Goal: Check status: Check status

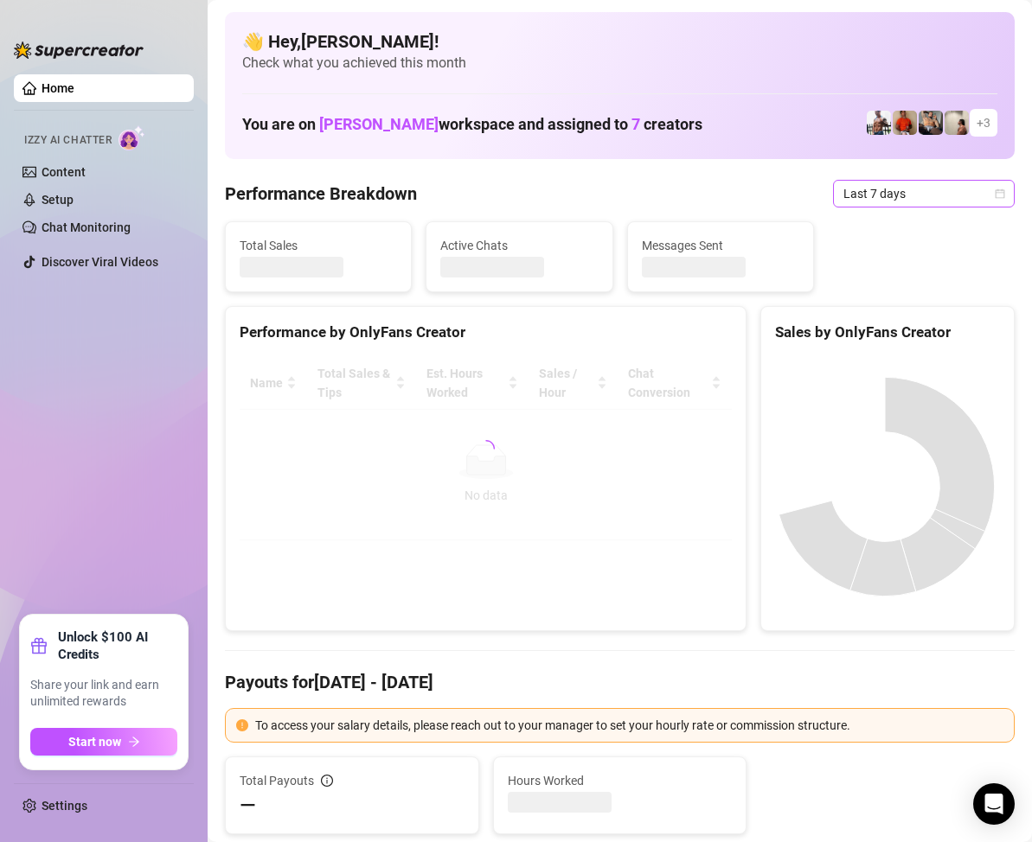
click at [994, 191] on icon "calendar" at bounding box center [999, 194] width 10 height 10
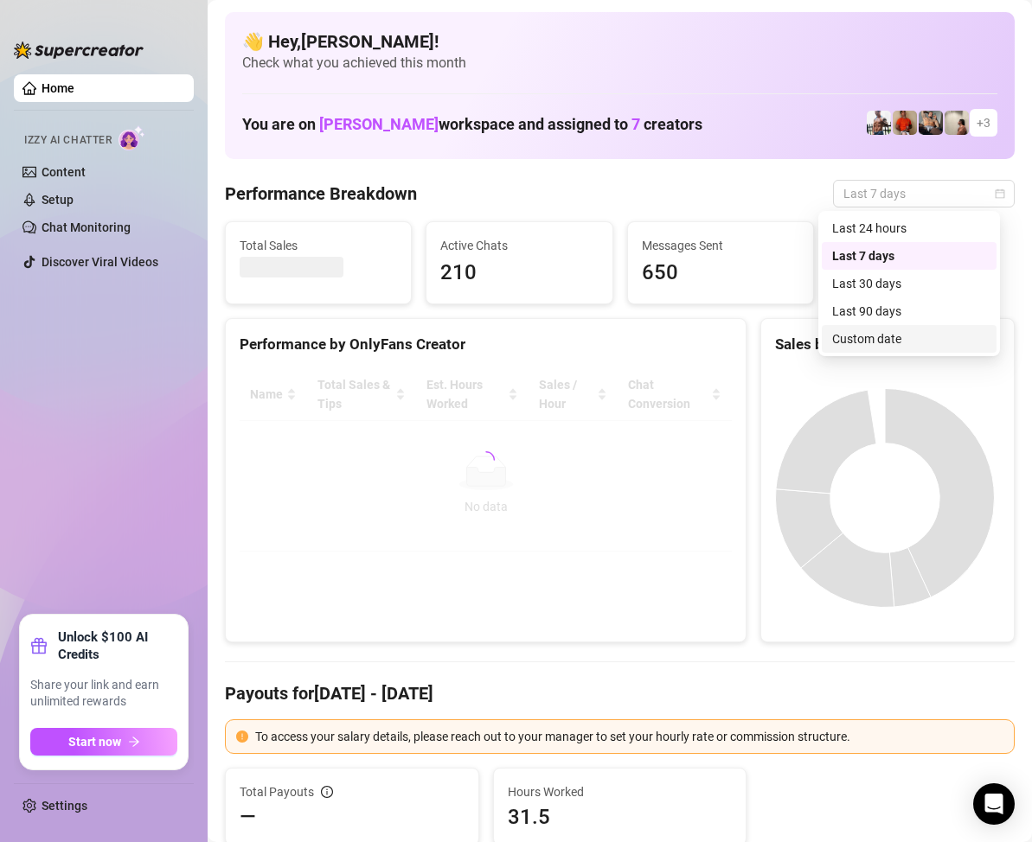
click at [888, 333] on div "Custom date" at bounding box center [909, 338] width 154 height 19
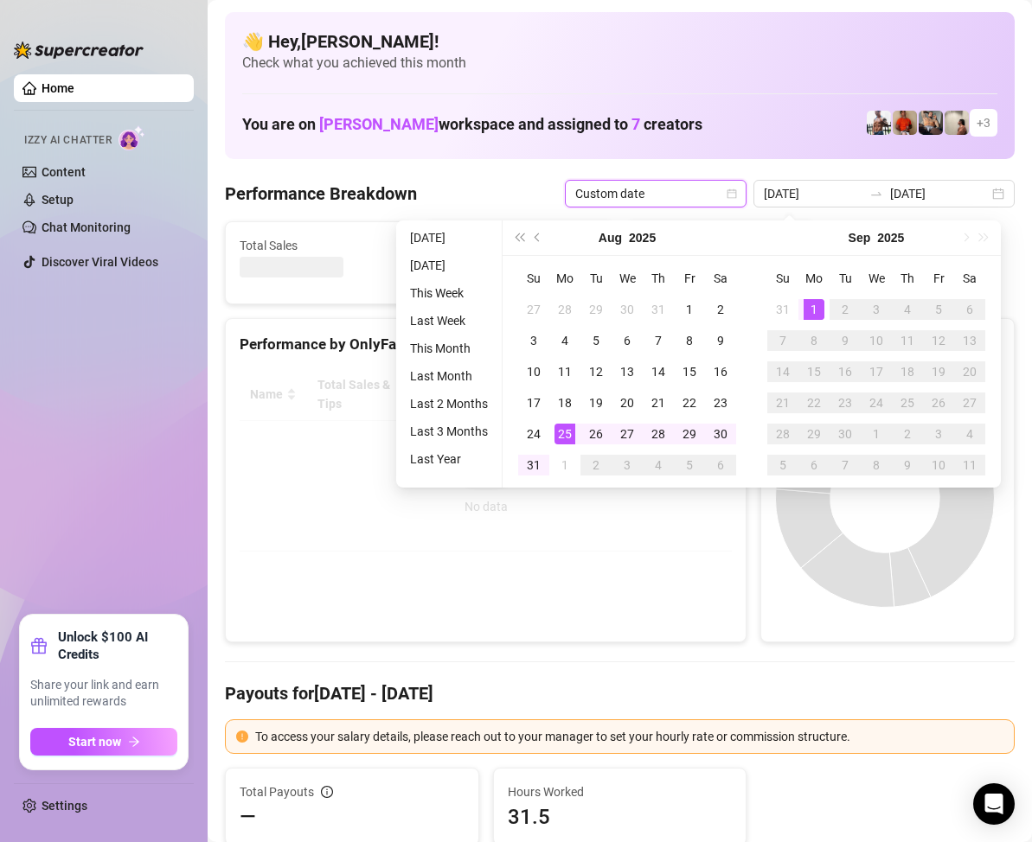
click at [816, 310] on div "1" at bounding box center [813, 309] width 21 height 21
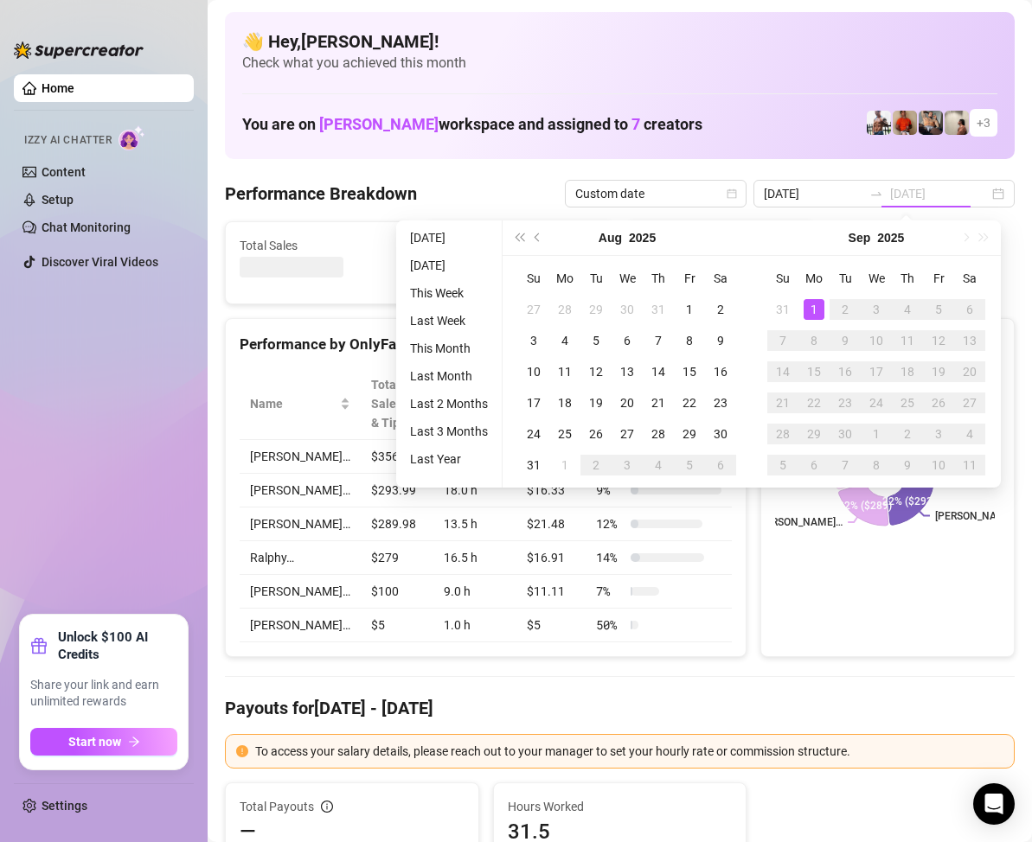
click at [816, 310] on div "1" at bounding box center [813, 309] width 21 height 21
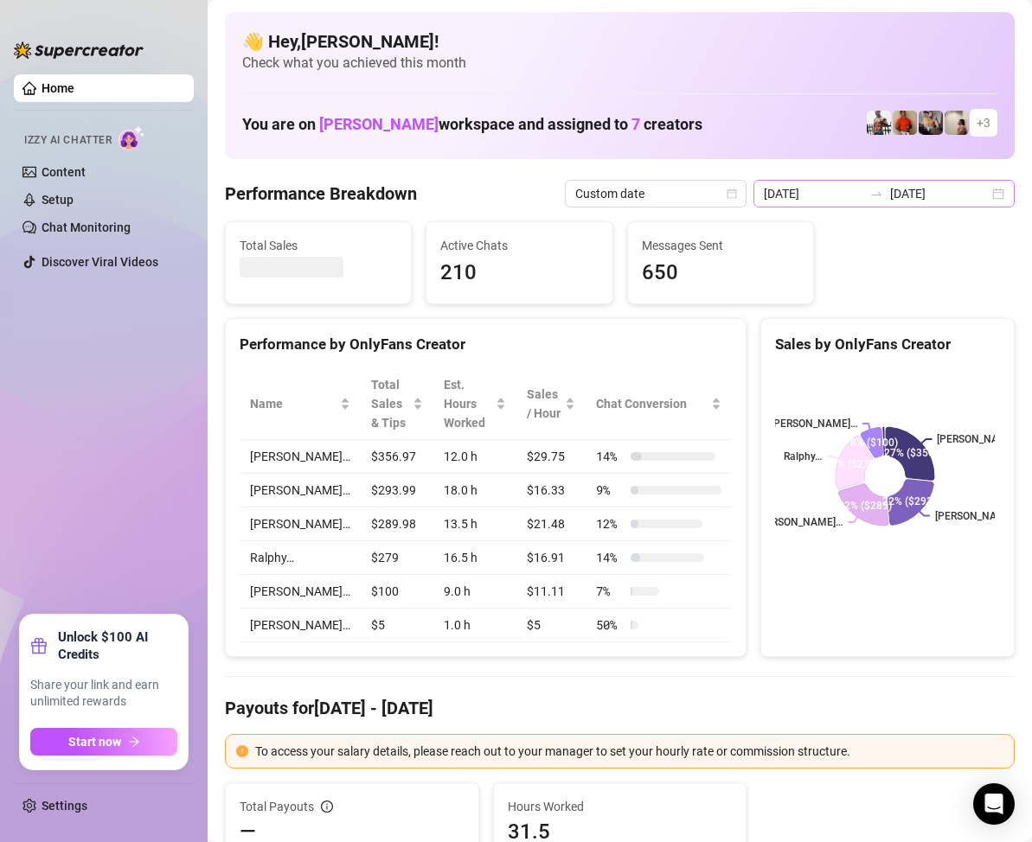
click at [991, 197] on div "[DATE] [DATE]" at bounding box center [883, 194] width 261 height 28
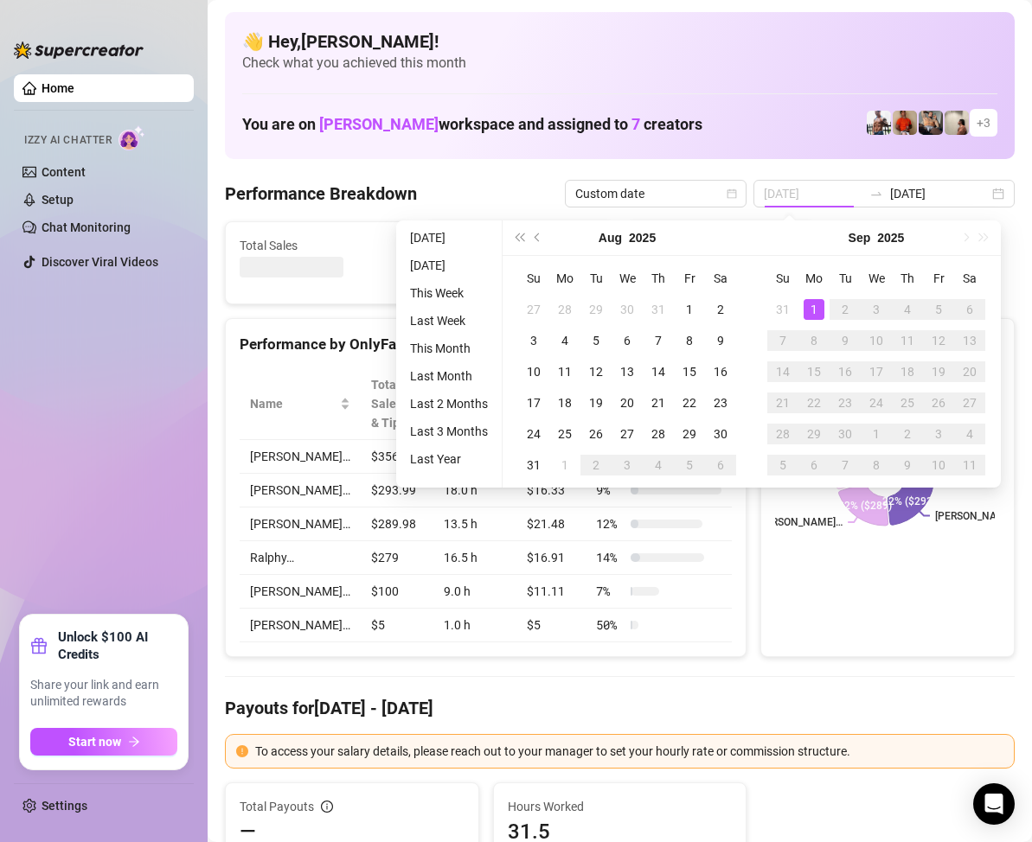
click at [809, 305] on div "1" at bounding box center [813, 309] width 21 height 21
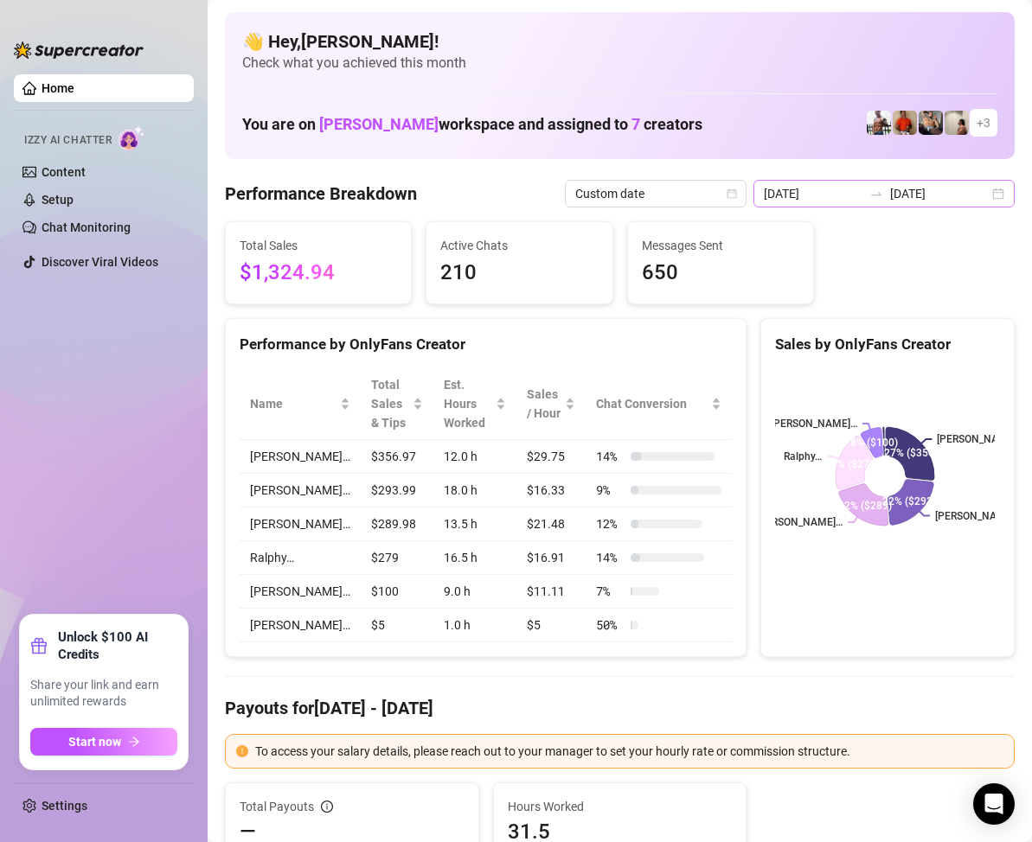
click at [981, 190] on div "[DATE] [DATE]" at bounding box center [883, 194] width 261 height 28
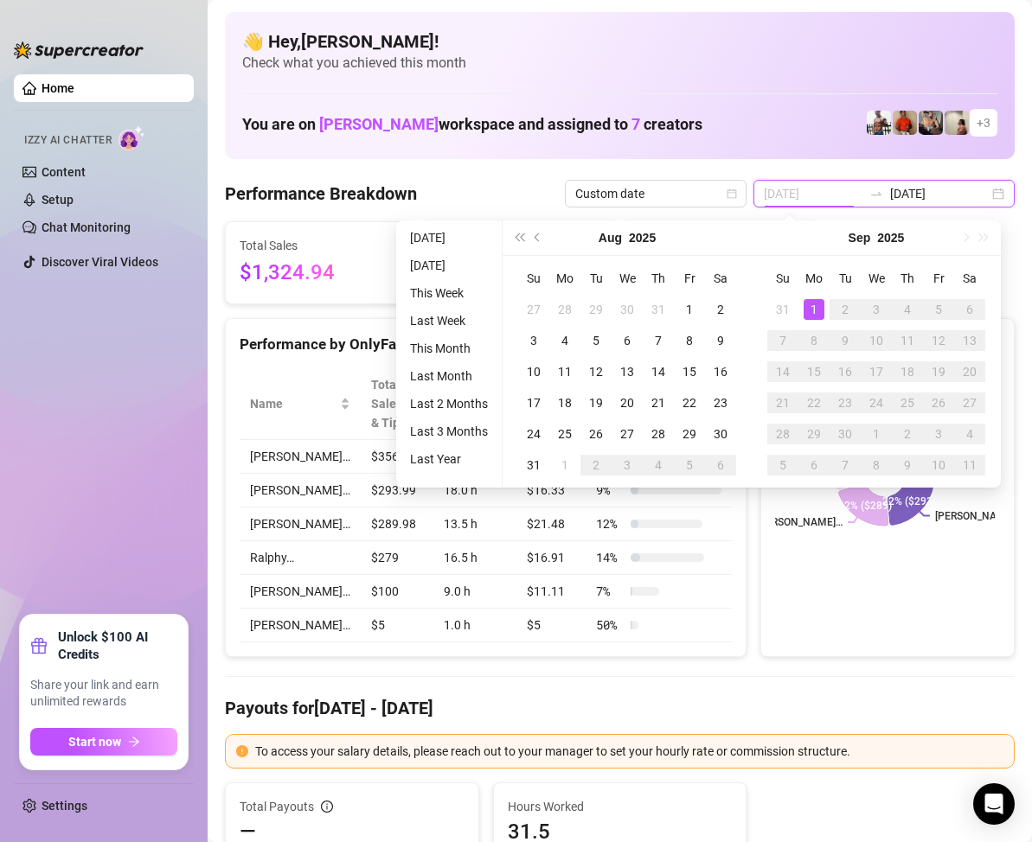
type input "[DATE]"
click at [809, 307] on div "1" at bounding box center [813, 309] width 21 height 21
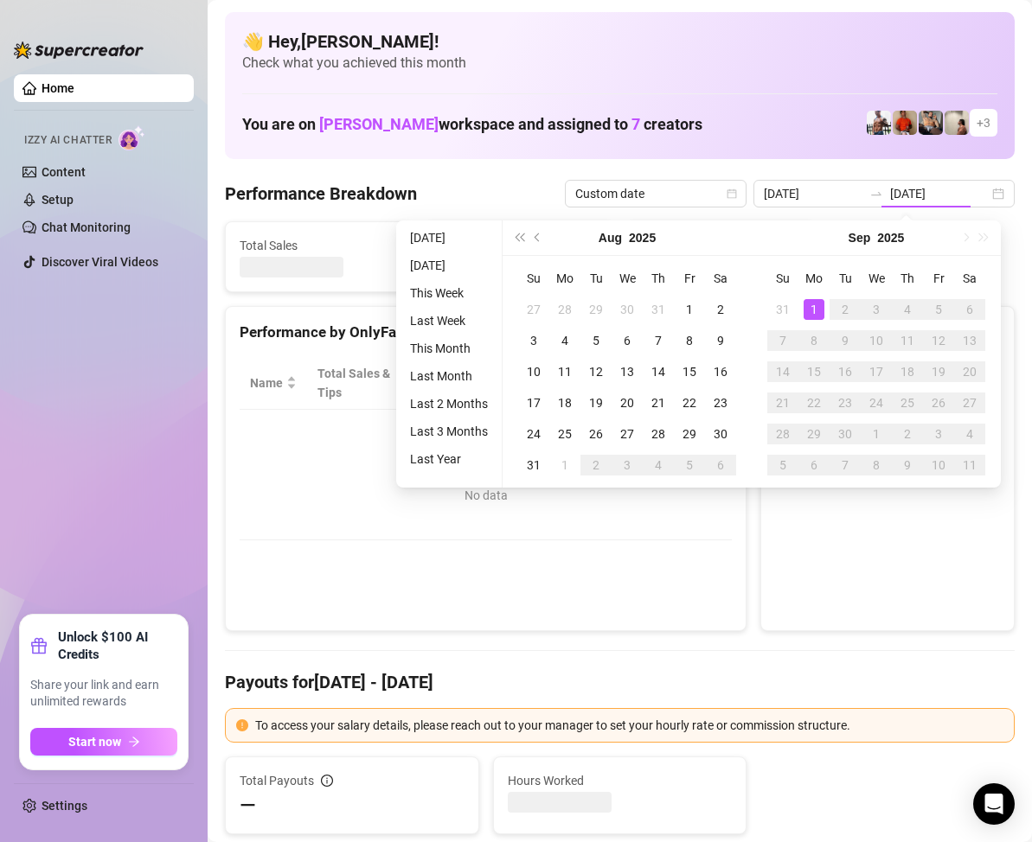
type input "[DATE]"
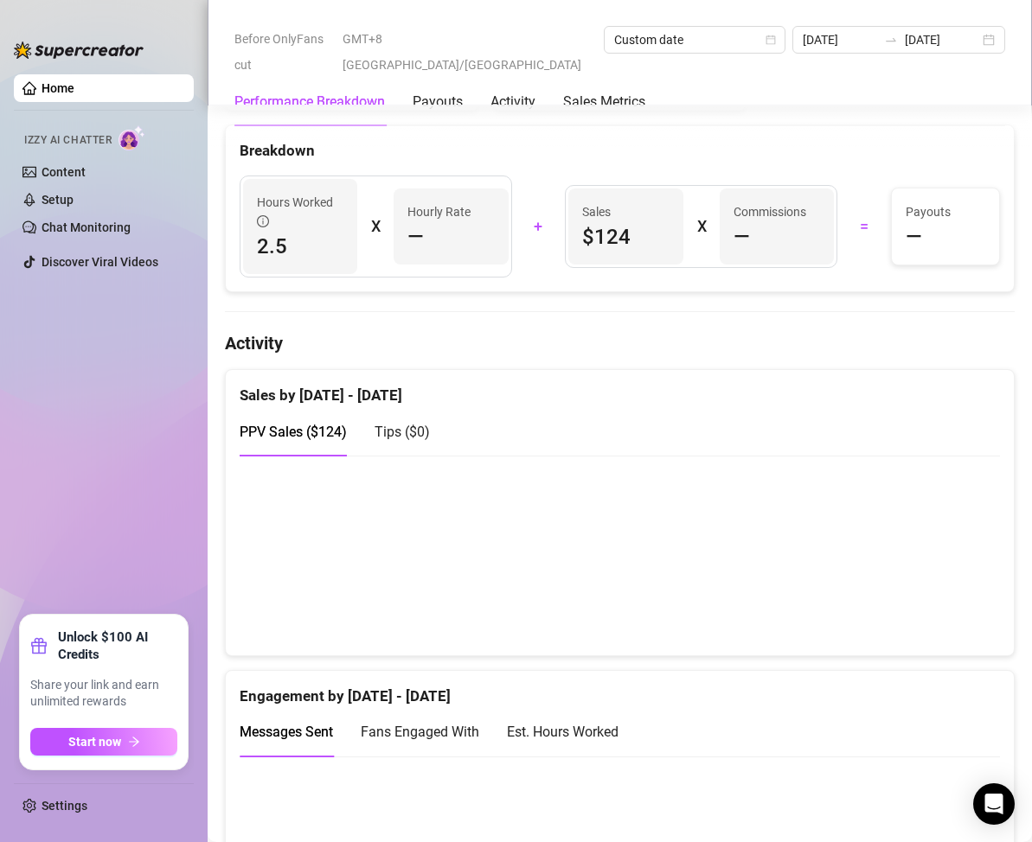
scroll to position [346, 0]
